Goal: Task Accomplishment & Management: Manage account settings

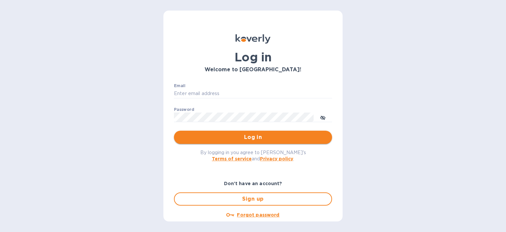
type input "steve.oceansouth@gmail.com"
click at [231, 136] on span "Log in" at bounding box center [253, 137] width 148 height 8
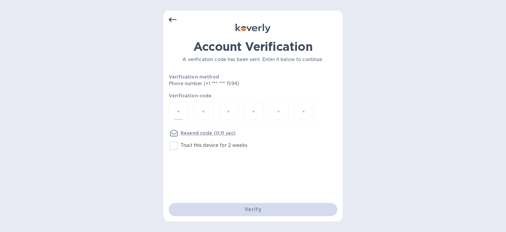
click at [176, 110] on input "number" at bounding box center [178, 113] width 9 height 12
type input "2"
type input "4"
type input "8"
type input "0"
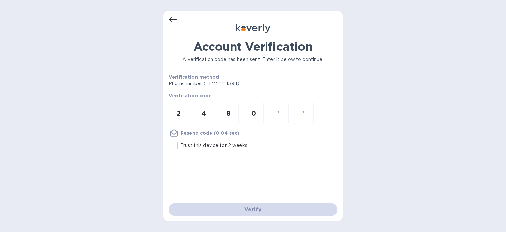
type input "6"
type input "3"
